Goal: Entertainment & Leisure: Consume media (video, audio)

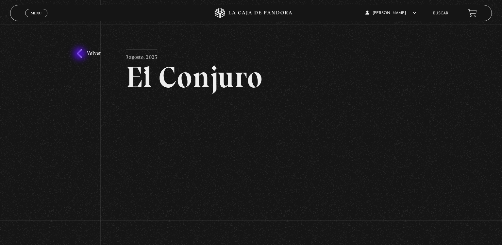
click at [80, 54] on link "Volver" at bounding box center [89, 53] width 24 height 9
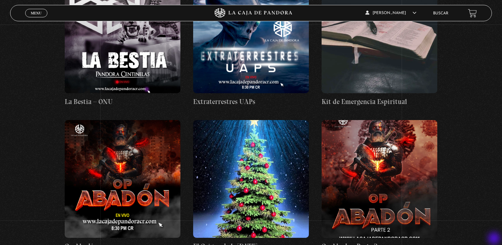
scroll to position [7101, 0]
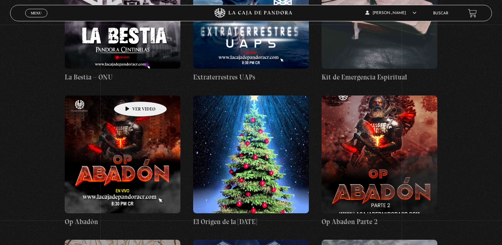
click at [130, 95] on figure at bounding box center [123, 154] width 116 height 118
